Goal: Find specific page/section: Find specific page/section

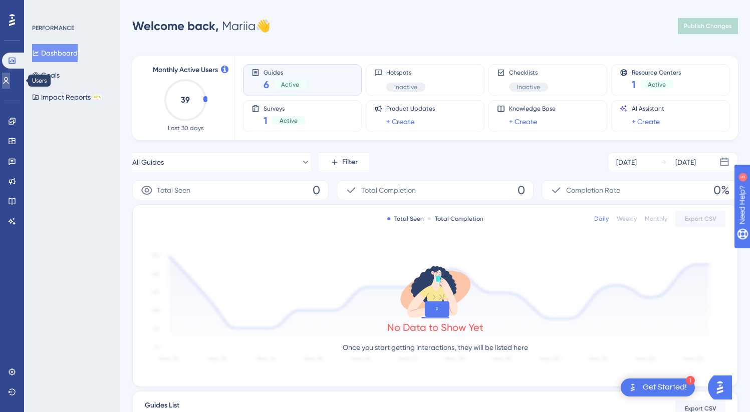
click at [10, 83] on icon at bounding box center [6, 81] width 8 height 8
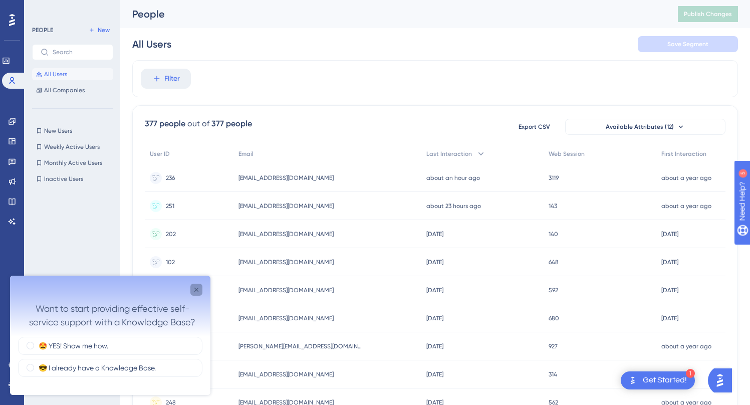
click at [197, 291] on icon "Close survey" at bounding box center [196, 290] width 4 height 4
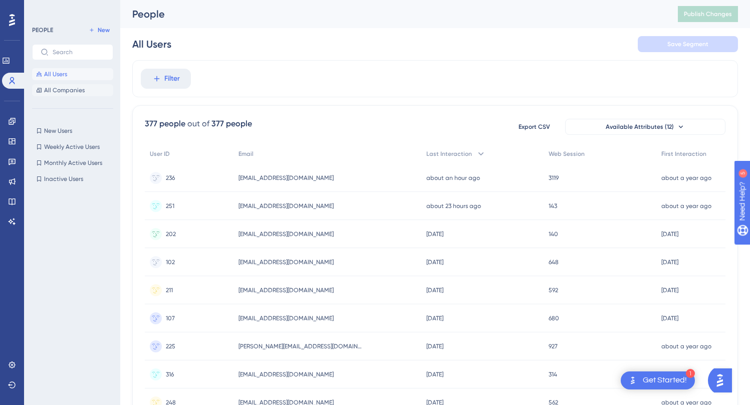
click at [70, 88] on span "All Companies" at bounding box center [64, 90] width 41 height 8
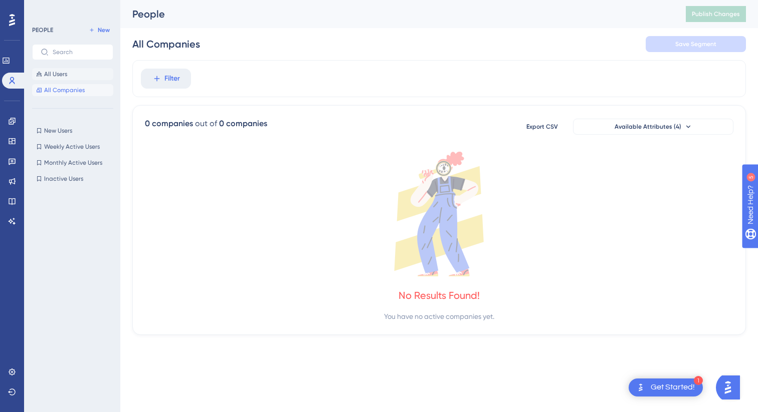
click at [66, 71] on span "All Users" at bounding box center [55, 74] width 23 height 8
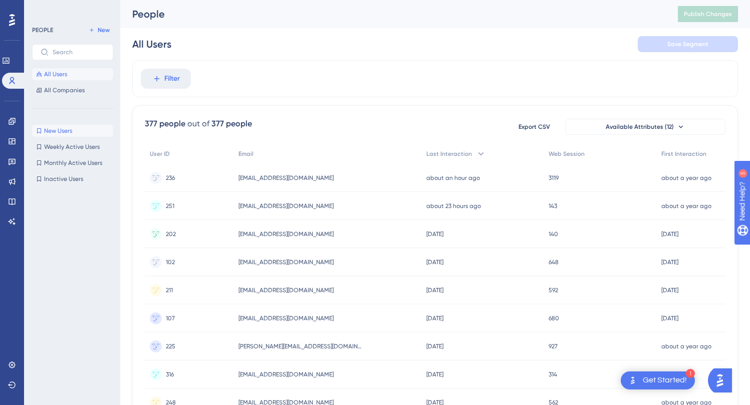
click at [71, 128] on span "New Users" at bounding box center [58, 131] width 28 height 8
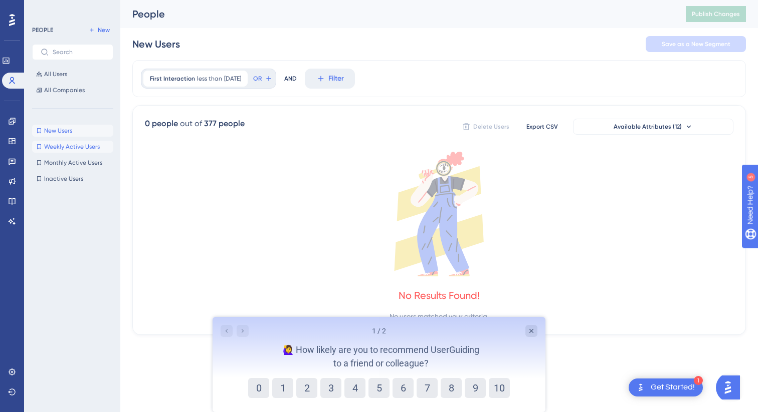
click at [85, 147] on span "Weekly Active Users" at bounding box center [72, 147] width 56 height 8
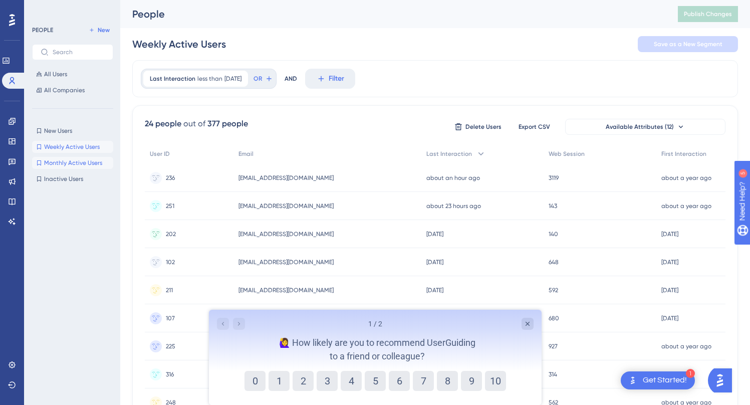
click at [85, 168] on button "Monthly Active Users Monthly Active Users" at bounding box center [72, 163] width 81 height 12
click at [75, 181] on span "Inactive Users" at bounding box center [63, 179] width 39 height 8
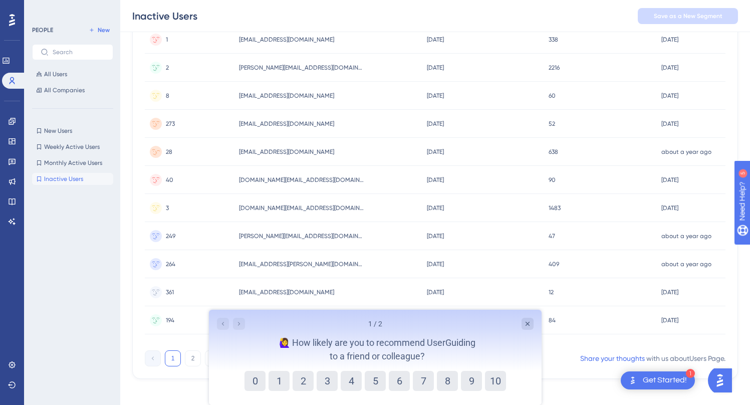
scroll to position [401, 0]
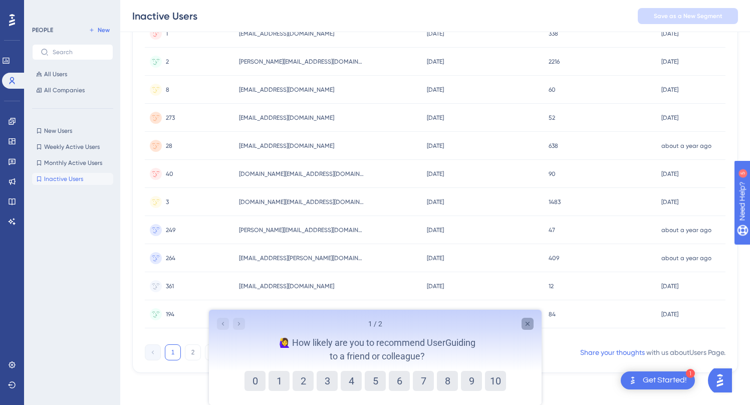
click at [527, 324] on icon "Close survey" at bounding box center [527, 324] width 4 height 4
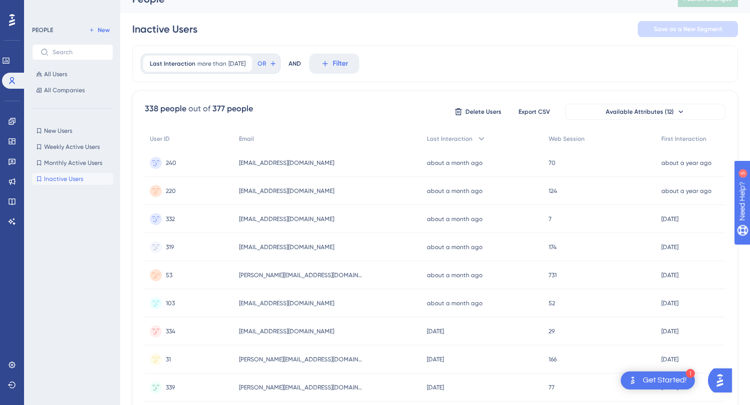
scroll to position [14, 0]
click at [74, 164] on span "Monthly Active Users" at bounding box center [73, 163] width 58 height 8
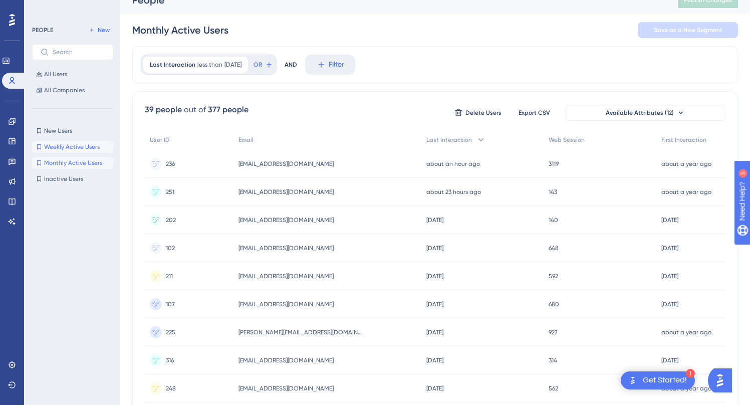
click at [76, 145] on span "Weekly Active Users" at bounding box center [72, 147] width 56 height 8
click at [66, 74] on span "All Users" at bounding box center [55, 74] width 23 height 8
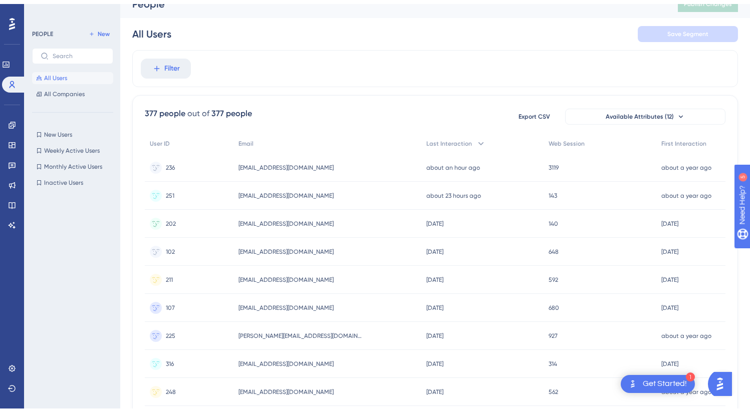
scroll to position [0, 0]
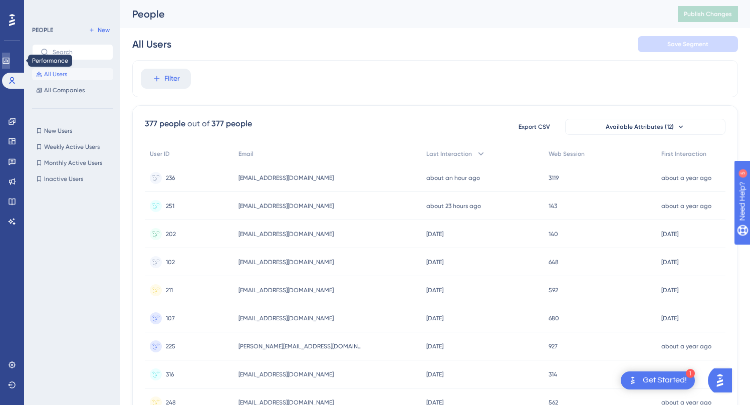
click at [9, 61] on icon at bounding box center [6, 61] width 7 height 6
